Goal: Go to known website: Access a specific website the user already knows

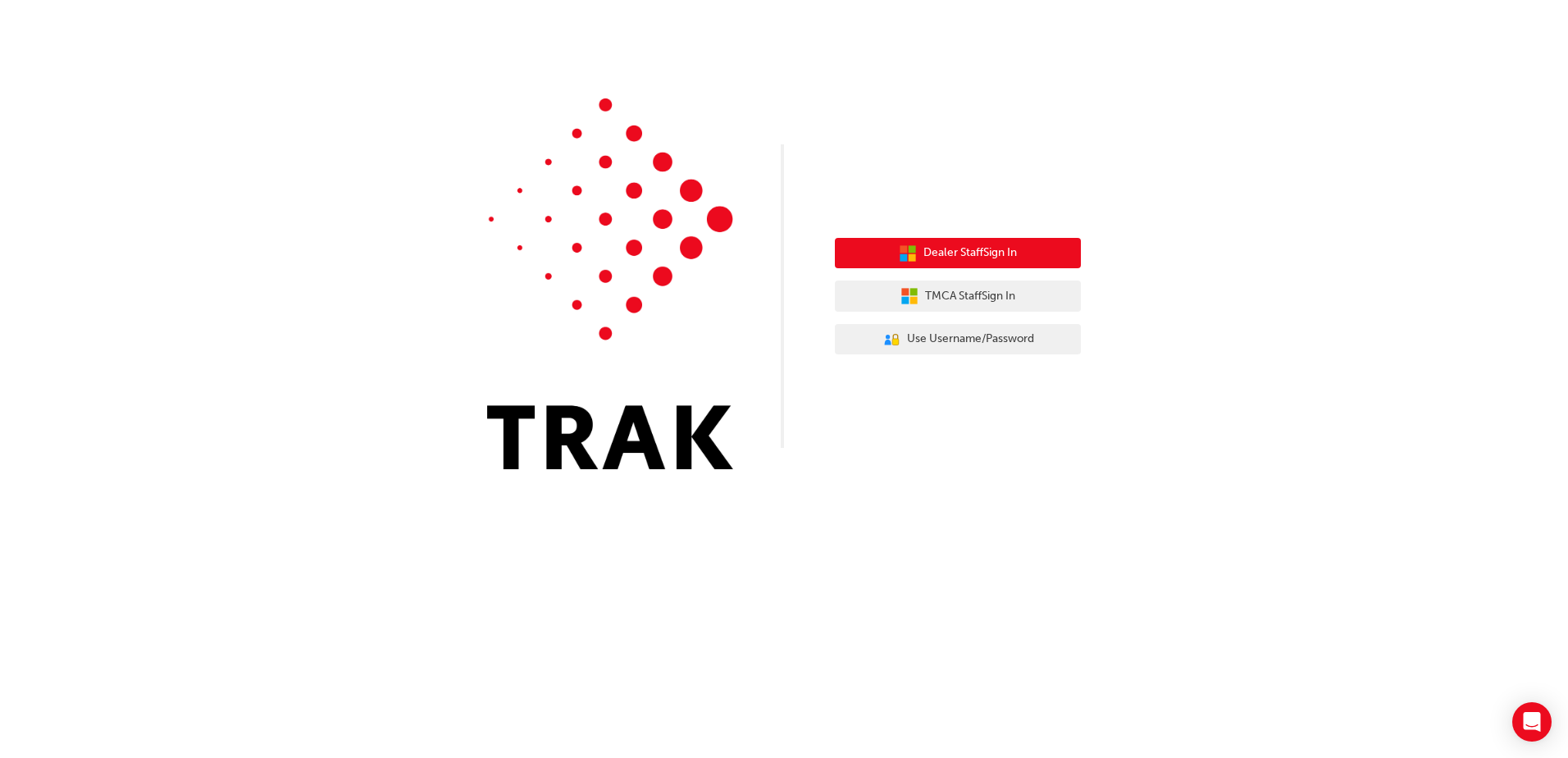
click at [1032, 257] on button "Dealer Staff Sign In" at bounding box center [958, 253] width 246 height 31
